Goal: Find specific page/section: Find specific page/section

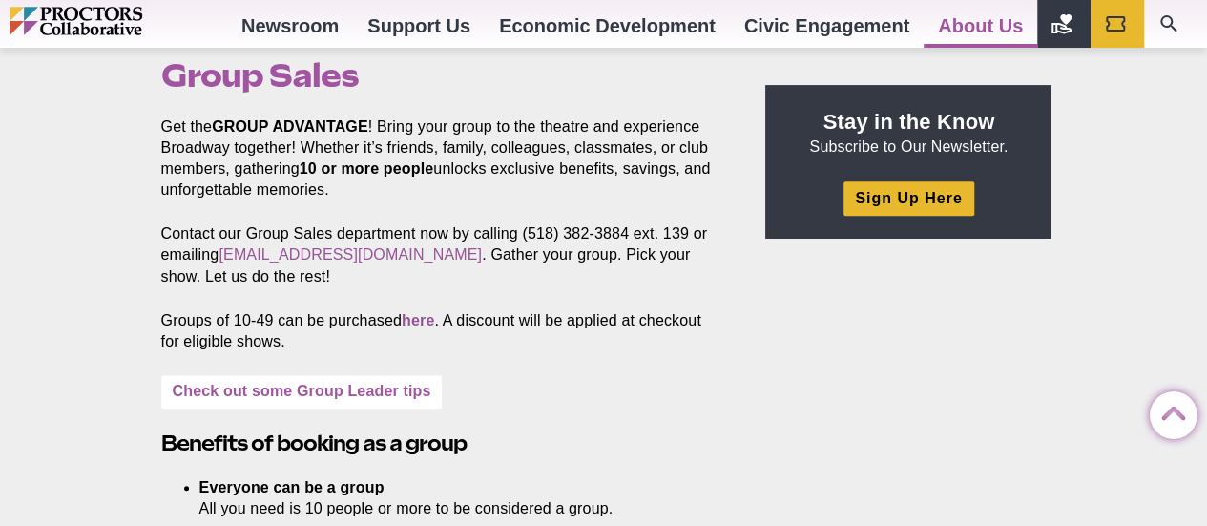
scroll to position [593, 0]
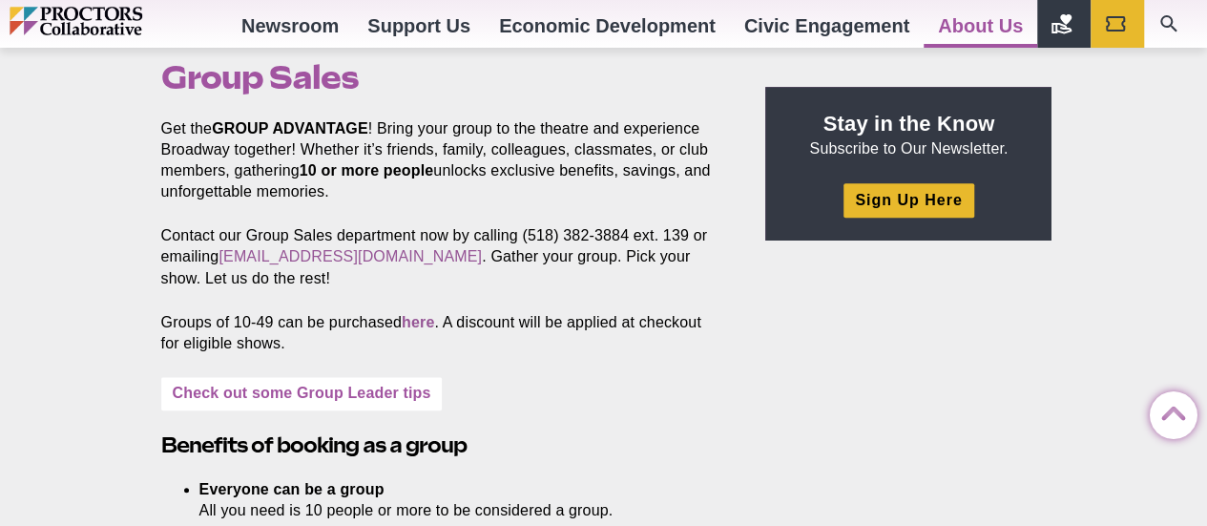
click at [315, 384] on link "Check out some Group Leader tips" at bounding box center [301, 393] width 281 height 33
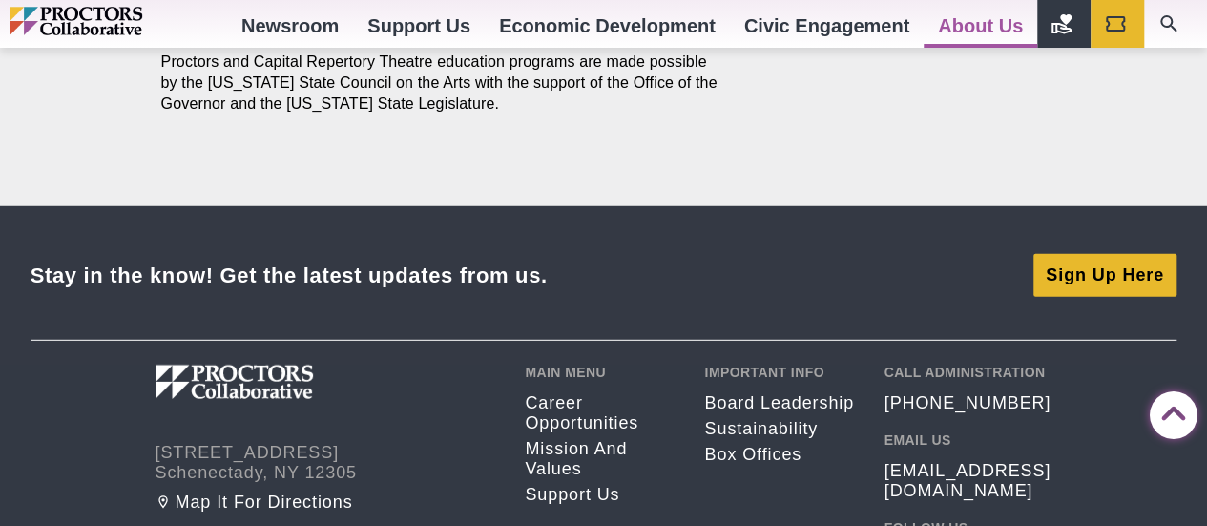
scroll to position [2576, 0]
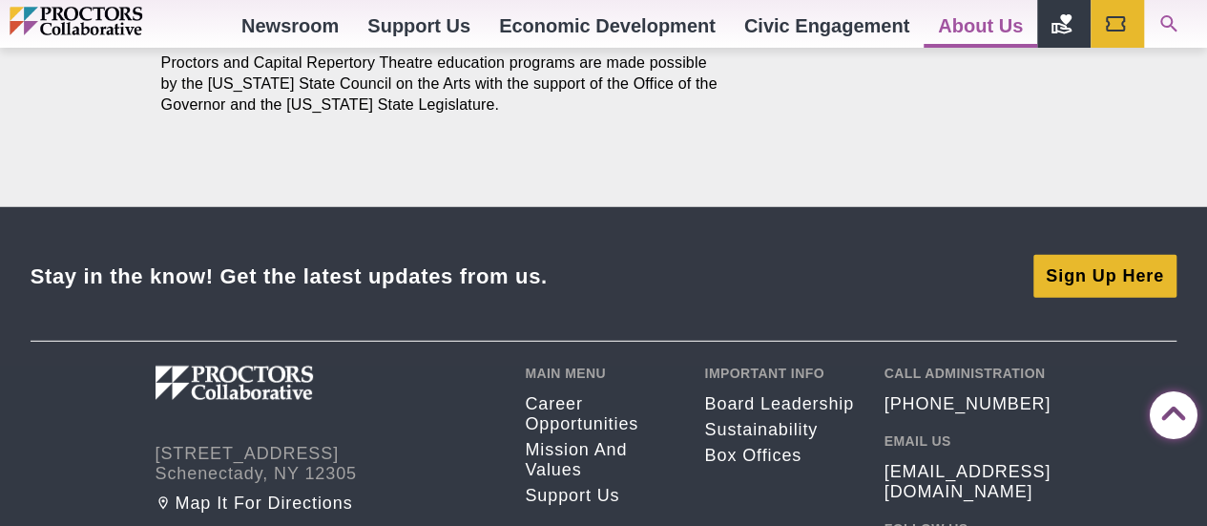
click at [1179, 28] on icon "Search" at bounding box center [1168, 23] width 23 height 23
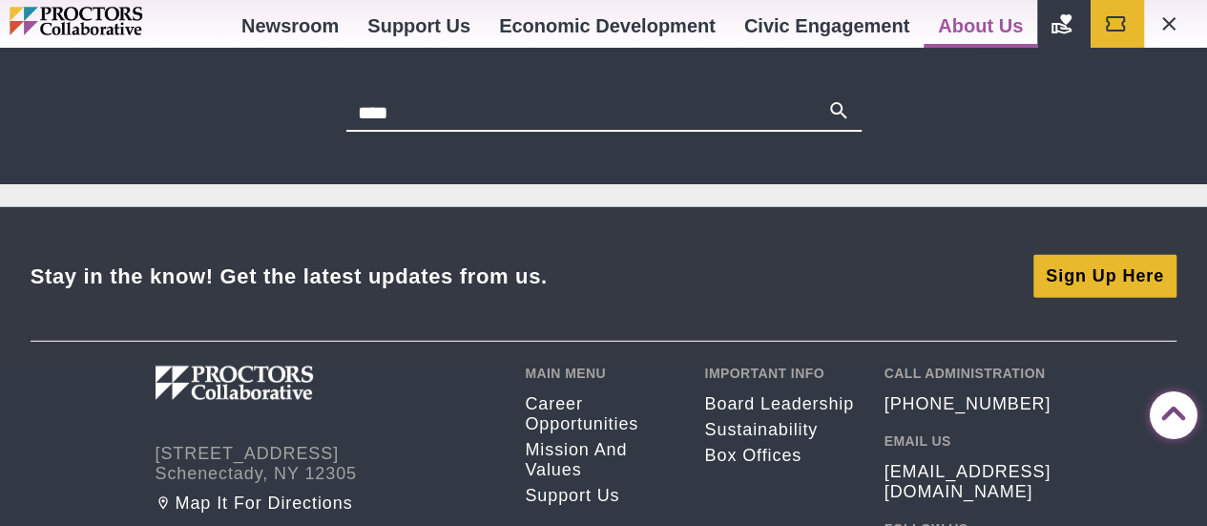
type input "**********"
click at [827, 99] on button "Search" at bounding box center [838, 112] width 23 height 27
